Goal: Information Seeking & Learning: Learn about a topic

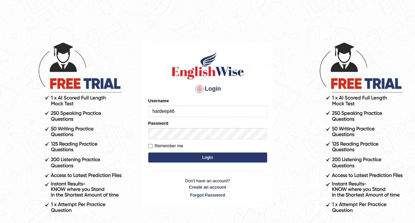
type input "hardeep46"
click at [198, 158] on button "Login" at bounding box center [207, 157] width 119 height 10
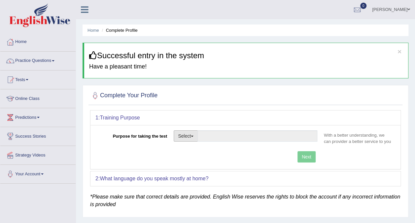
click at [195, 138] on button "Select" at bounding box center [186, 135] width 24 height 11
click at [191, 157] on link "Permanent Residency" at bounding box center [203, 158] width 59 height 9
type input "Permanent Residency"
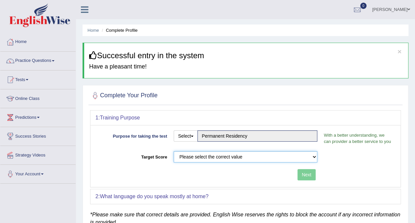
click at [243, 158] on select "Please select the correct value 50 (6 bands) 58 (6.5 bands) 65 (7 bands) 79 (8 …" at bounding box center [246, 156] width 144 height 11
select select "50"
click at [174, 151] on select "Please select the correct value 50 (6 bands) 58 (6.5 bands) 65 (7 bands) 79 (8 …" at bounding box center [246, 156] width 144 height 11
click at [304, 173] on button "Next" at bounding box center [307, 174] width 18 height 11
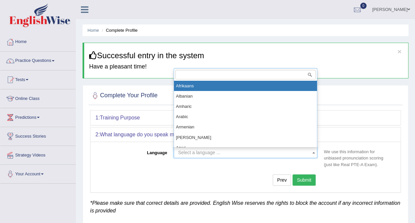
click at [221, 151] on span "Select a language ..." at bounding box center [243, 152] width 131 height 7
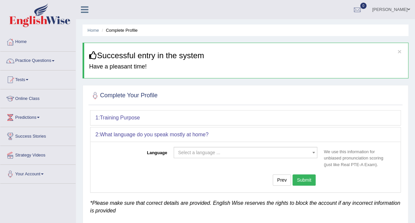
click at [175, 167] on div "Language Select a language ... Afrikaans Albanian Amharic Arabic Armenian Ashan…" at bounding box center [245, 159] width 300 height 24
click at [198, 153] on span "Select a language ..." at bounding box center [199, 152] width 42 height 5
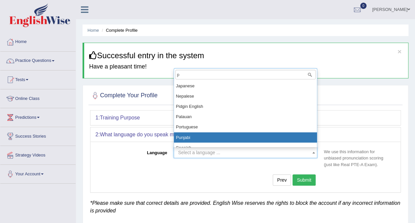
type input "p"
select select "Punjabi"
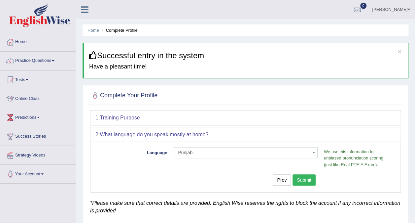
click at [305, 180] on button "Submit" at bounding box center [304, 179] width 23 height 11
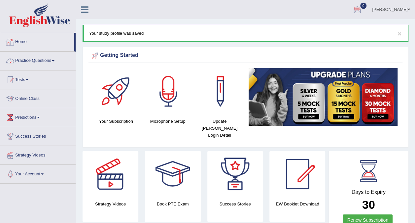
click at [54, 60] on link "Practice Questions" at bounding box center [37, 60] width 75 height 17
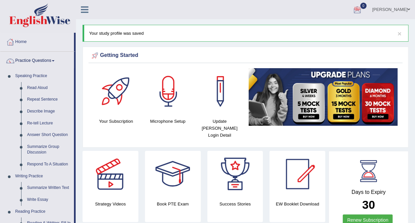
click at [54, 59] on link "Practice Questions" at bounding box center [37, 60] width 74 height 17
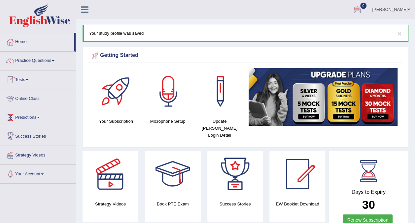
click at [41, 102] on link "Online Class" at bounding box center [37, 97] width 75 height 17
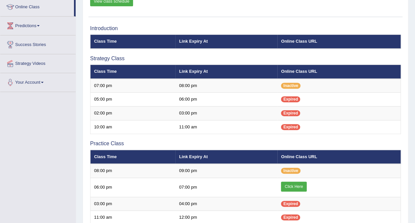
scroll to position [92, 0]
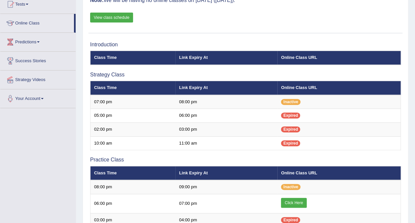
scroll to position [39, 0]
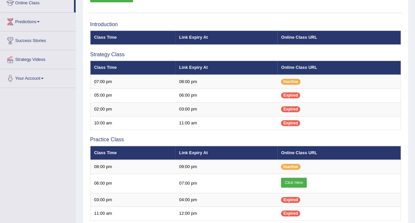
scroll to position [96, 0]
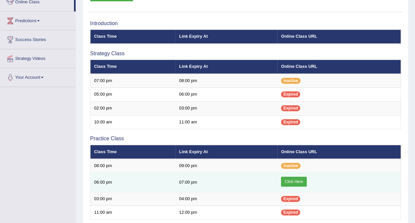
click at [293, 180] on link "Click Here" at bounding box center [293, 181] width 25 height 10
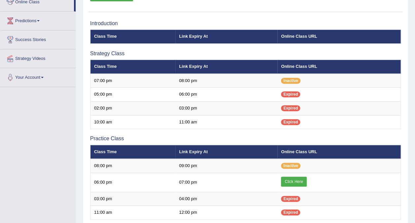
scroll to position [96, 0]
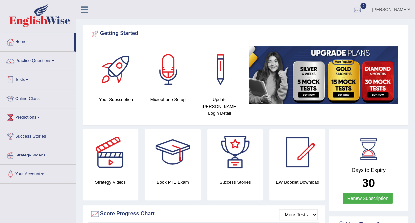
click at [28, 78] on link "Tests" at bounding box center [37, 78] width 75 height 17
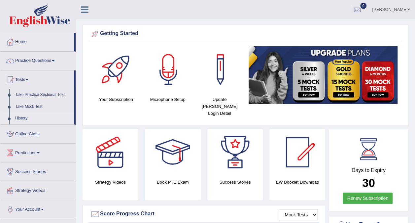
click at [26, 117] on link "History" at bounding box center [43, 118] width 62 height 12
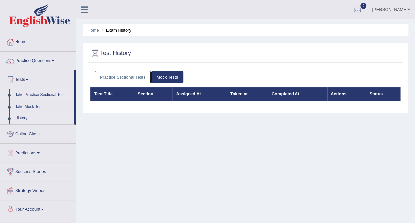
click at [32, 92] on link "Take Practice Sectional Test" at bounding box center [43, 95] width 62 height 12
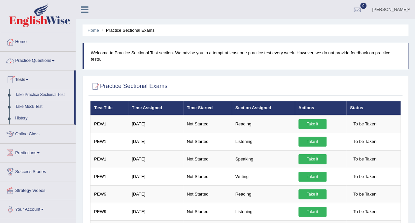
click at [36, 59] on link "Practice Questions" at bounding box center [37, 60] width 75 height 17
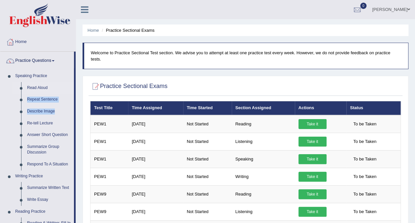
drag, startPoint x: 74, startPoint y: 116, endPoint x: 74, endPoint y: 86, distance: 29.7
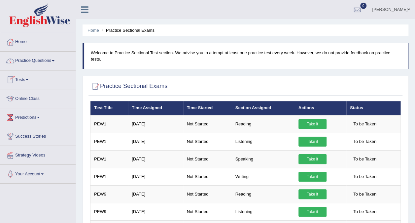
drag, startPoint x: 74, startPoint y: 86, endPoint x: 55, endPoint y: 63, distance: 29.5
click at [55, 63] on link "Practice Questions" at bounding box center [37, 60] width 75 height 17
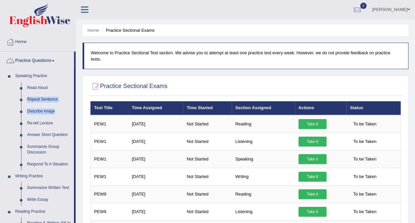
click at [55, 63] on link "Practice Questions" at bounding box center [37, 60] width 74 height 17
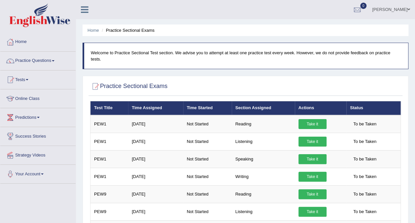
click at [55, 63] on link "Practice Questions" at bounding box center [37, 60] width 75 height 17
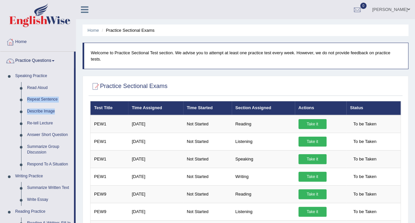
click at [10, 101] on li "Speaking Practice Read Aloud Repeat Sentence Describe Image Re-tell Lecture Ans…" at bounding box center [37, 120] width 74 height 100
